Goal: Task Accomplishment & Management: Use online tool/utility

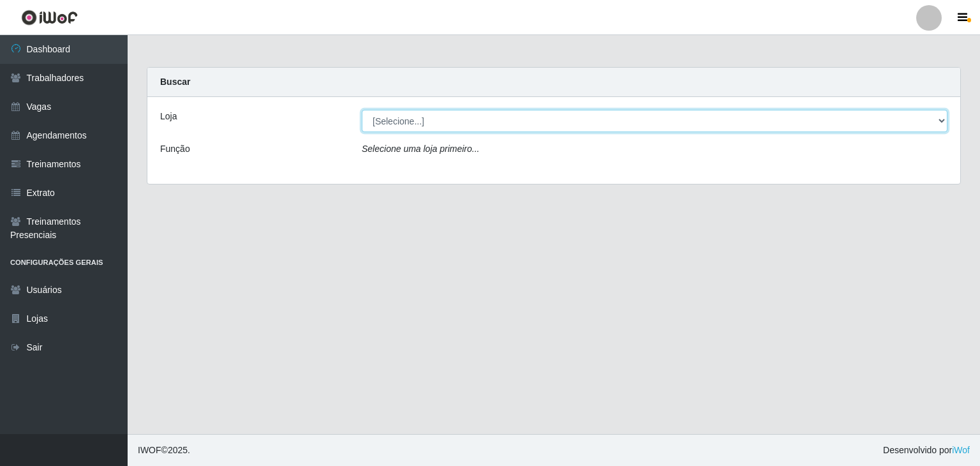
click at [554, 129] on select "[Selecione...] Leite Clan - [GEOGRAPHIC_DATA]" at bounding box center [655, 121] width 586 height 22
select select "452"
click at [362, 110] on select "[Selecione...] Leite Clan - [GEOGRAPHIC_DATA]" at bounding box center [655, 121] width 586 height 22
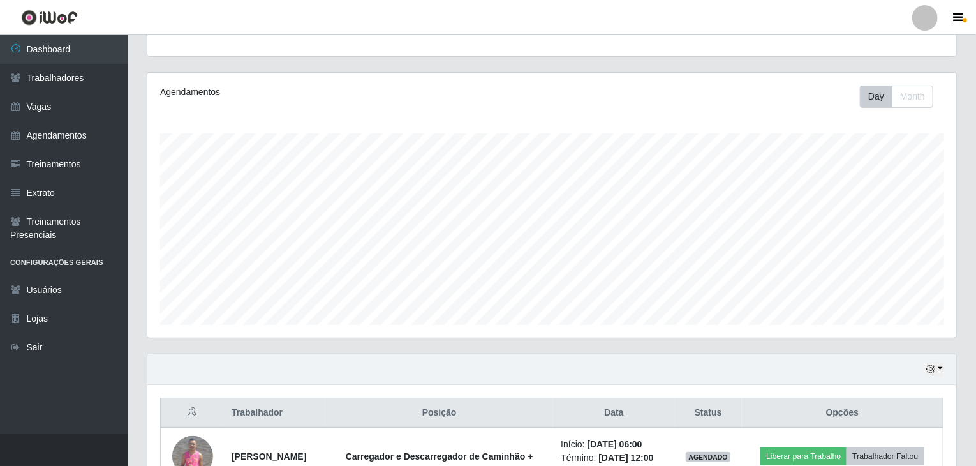
scroll to position [351, 0]
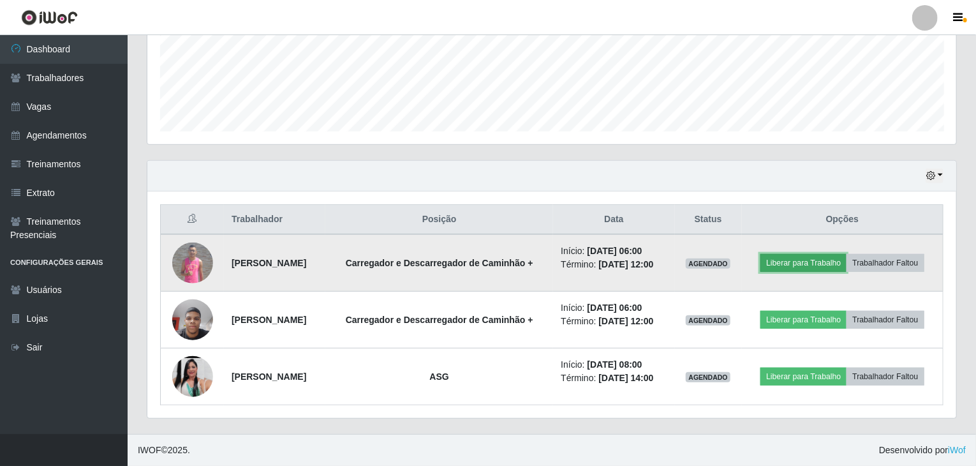
click at [723, 254] on button "Liberar para Trabalho" at bounding box center [803, 263] width 86 height 18
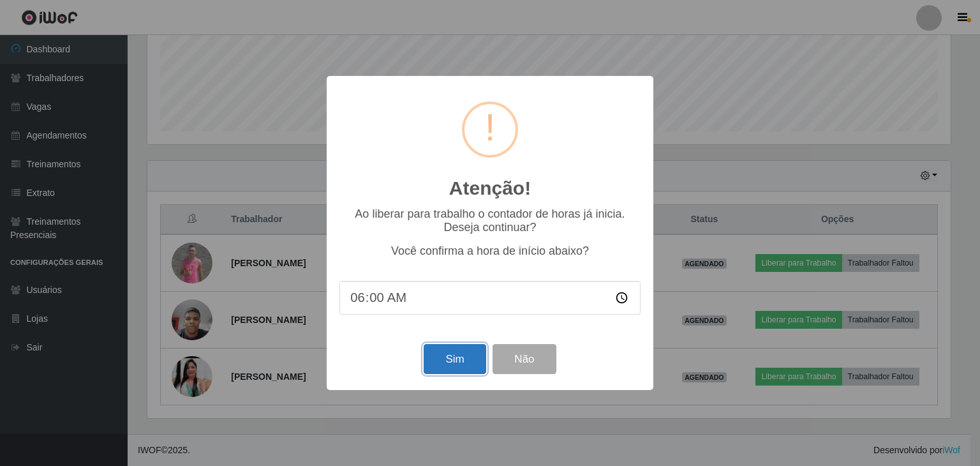
click at [447, 357] on button "Sim" at bounding box center [455, 359] width 62 height 30
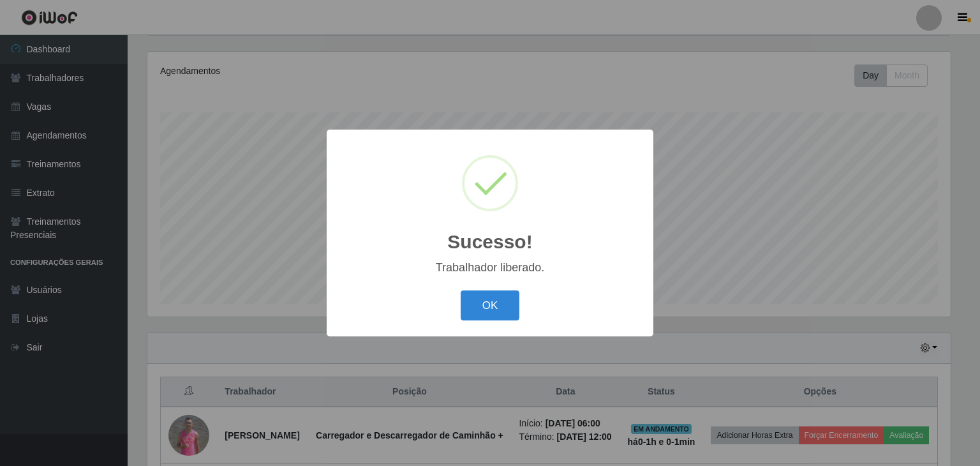
drag, startPoint x: 501, startPoint y: 299, endPoint x: 644, endPoint y: 327, distance: 146.2
click at [501, 300] on button "OK" at bounding box center [490, 305] width 59 height 30
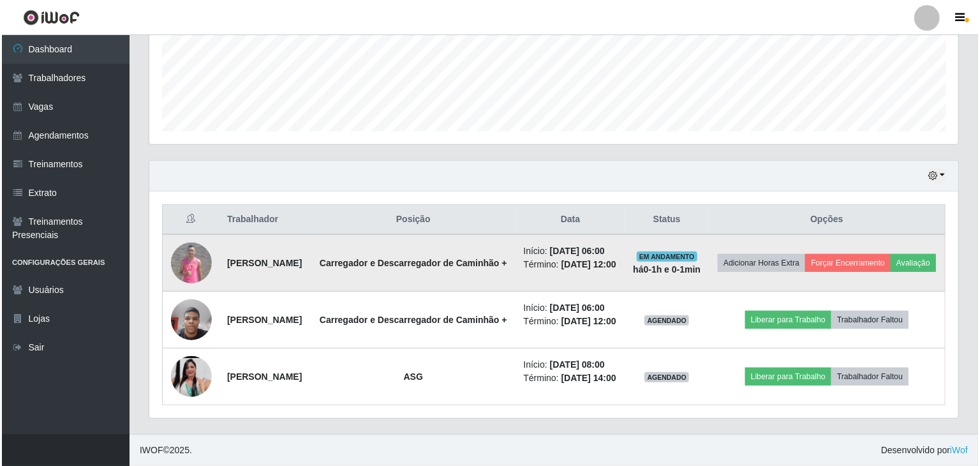
scroll to position [391, 0]
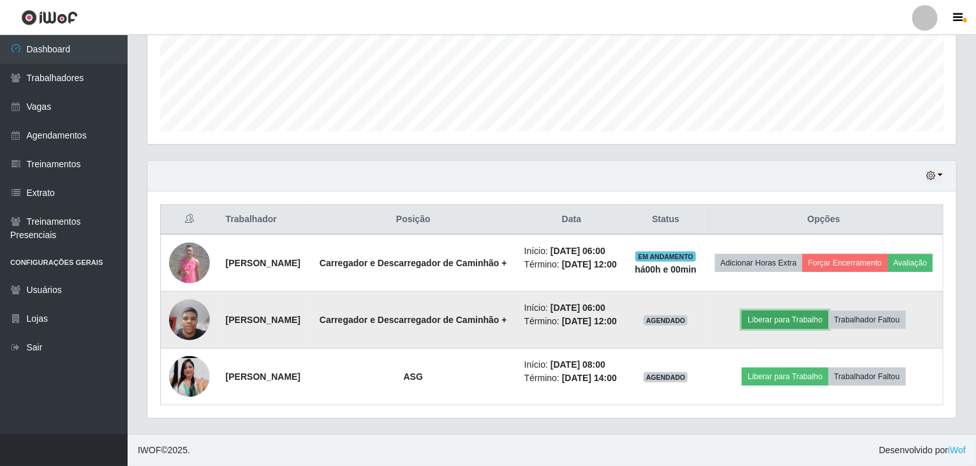
click at [723, 311] on button "Liberar para Trabalho" at bounding box center [785, 320] width 86 height 18
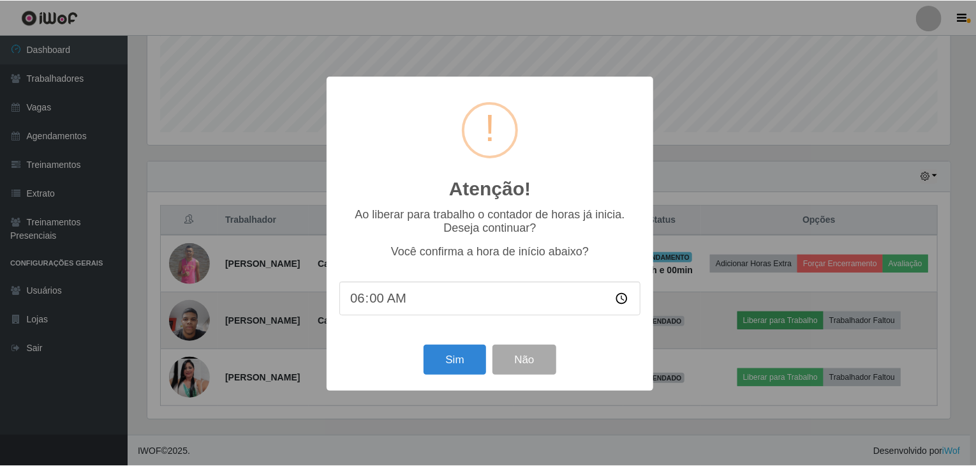
scroll to position [265, 804]
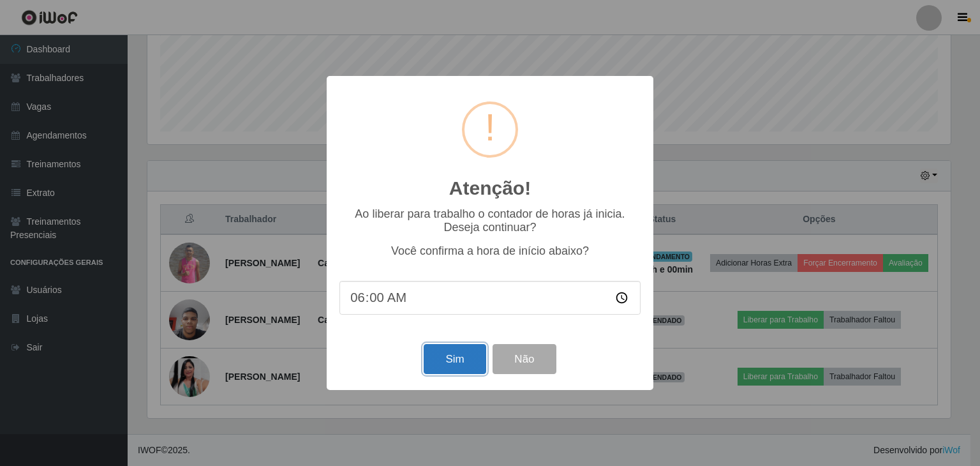
click at [436, 366] on button "Sim" at bounding box center [455, 359] width 62 height 30
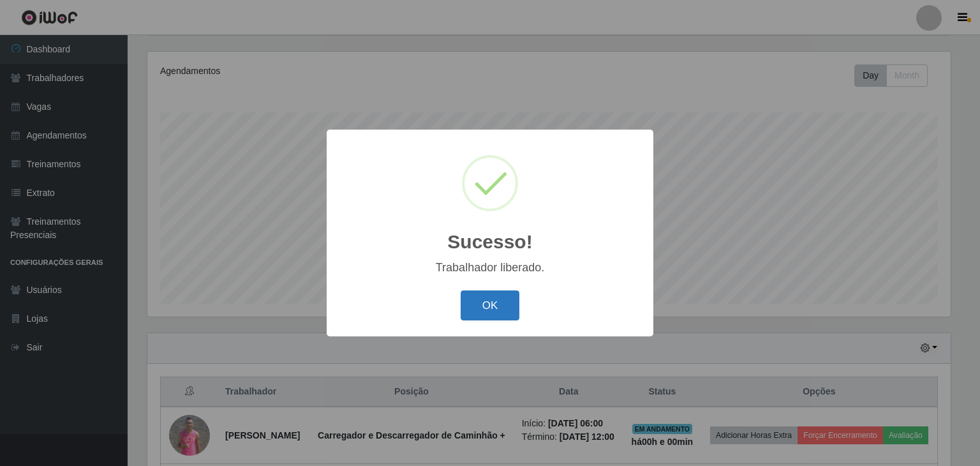
click at [482, 298] on button "OK" at bounding box center [490, 305] width 59 height 30
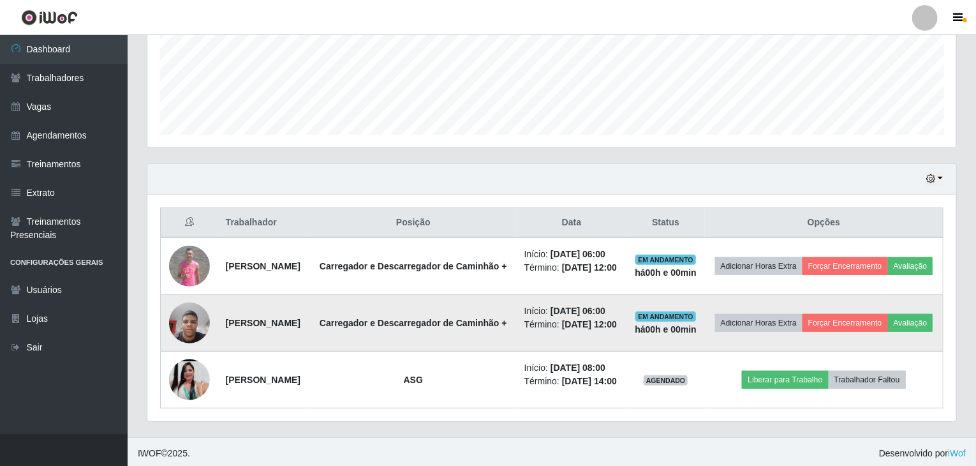
scroll to position [344, 0]
